Goal: Task Accomplishment & Management: Manage account settings

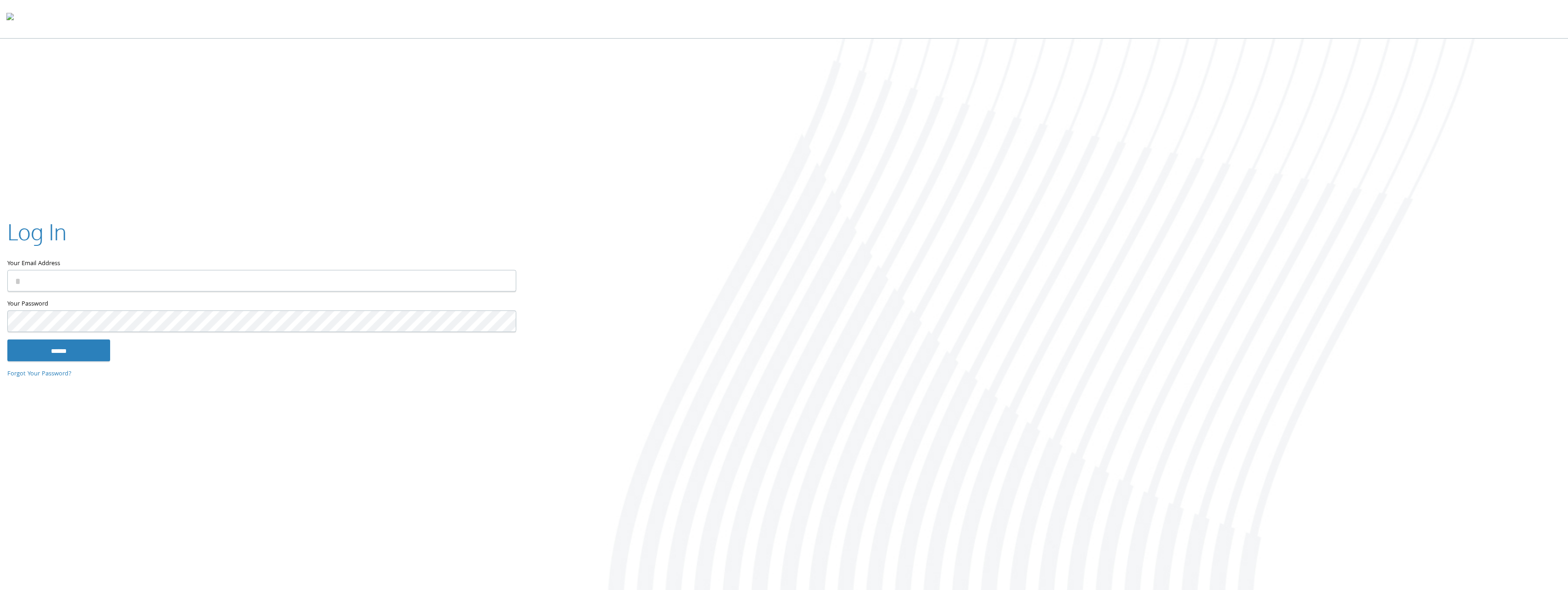
type input "**********"
click at [60, 369] on link "Forgot Your Password?" at bounding box center [39, 374] width 64 height 10
type input "**********"
click at [79, 357] on input "******" at bounding box center [58, 351] width 103 height 22
